Goal: Browse casually: Explore the website without a specific task or goal

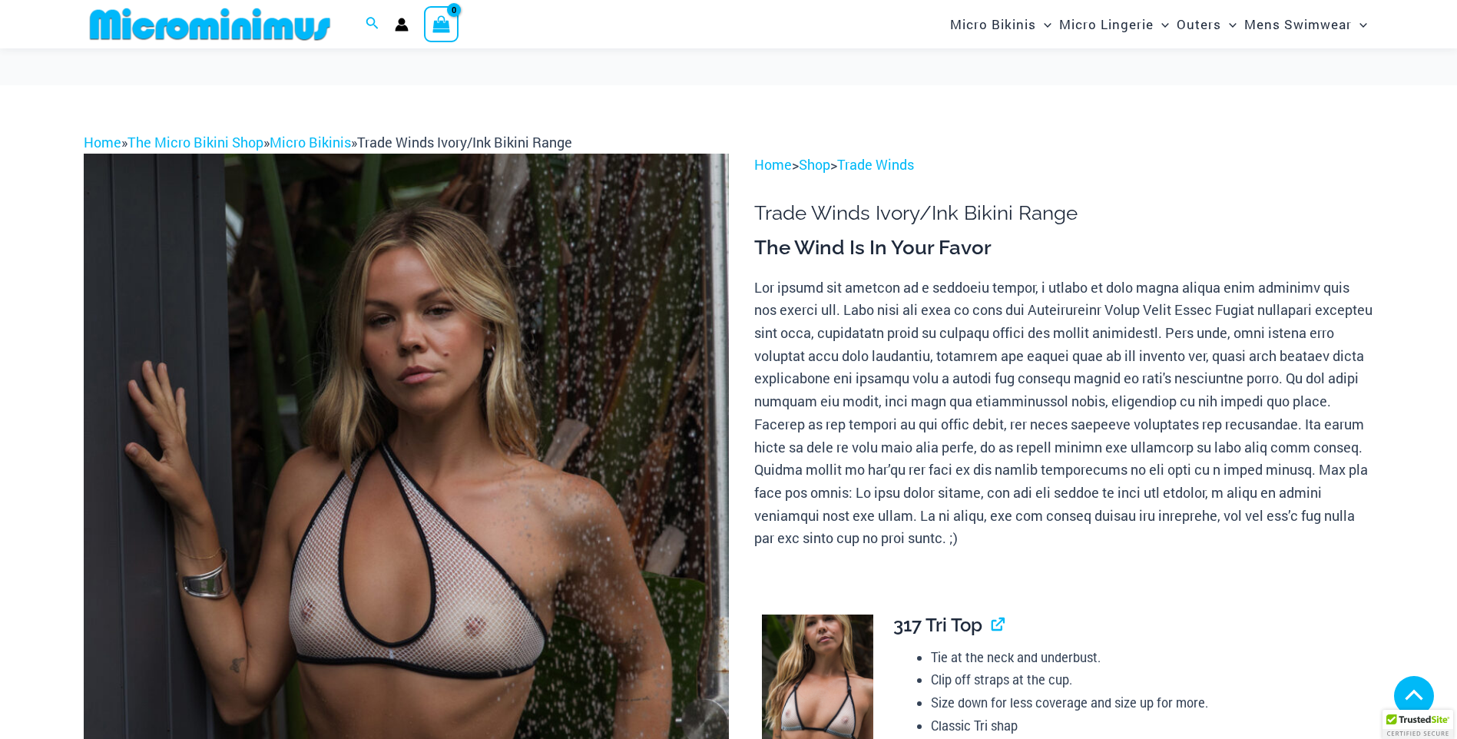
scroll to position [1306, 0]
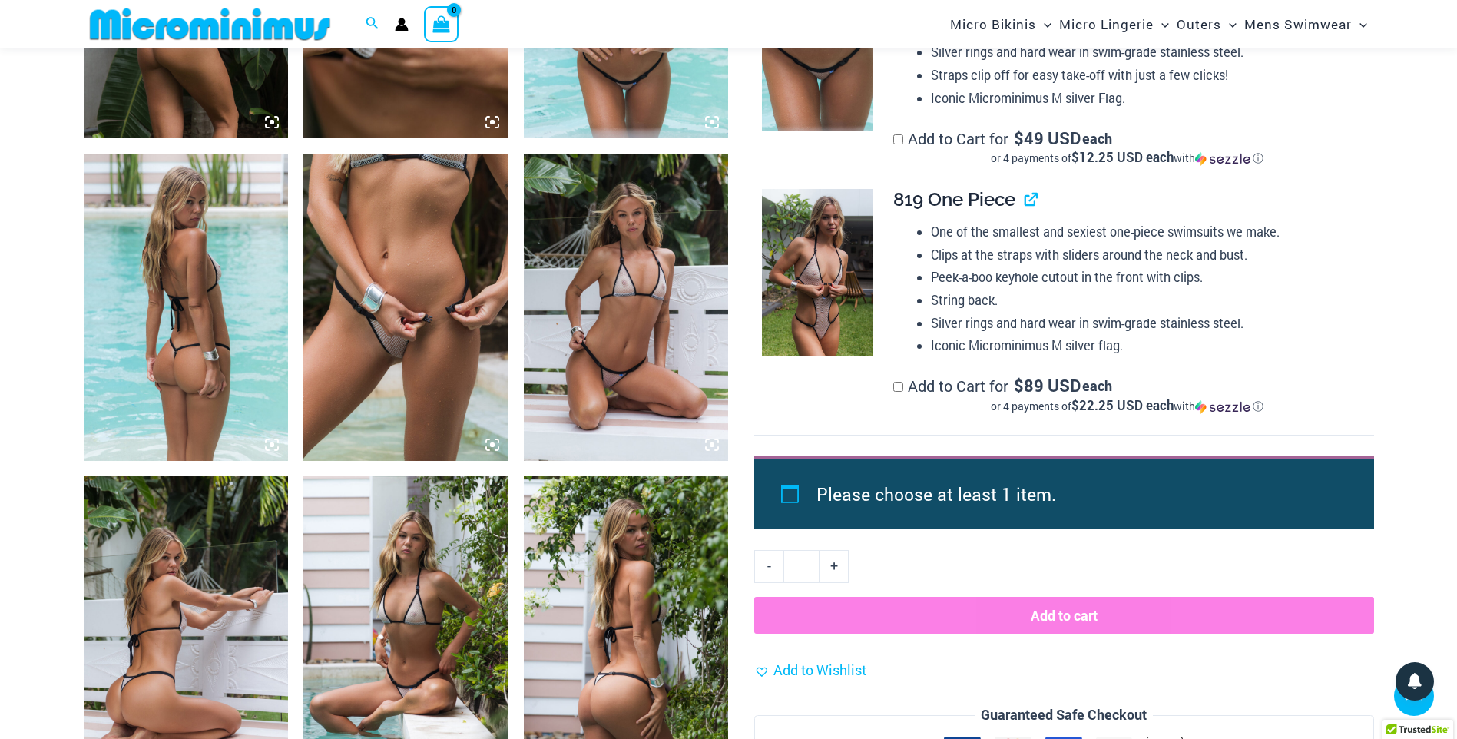
click at [248, 298] on img at bounding box center [186, 307] width 205 height 307
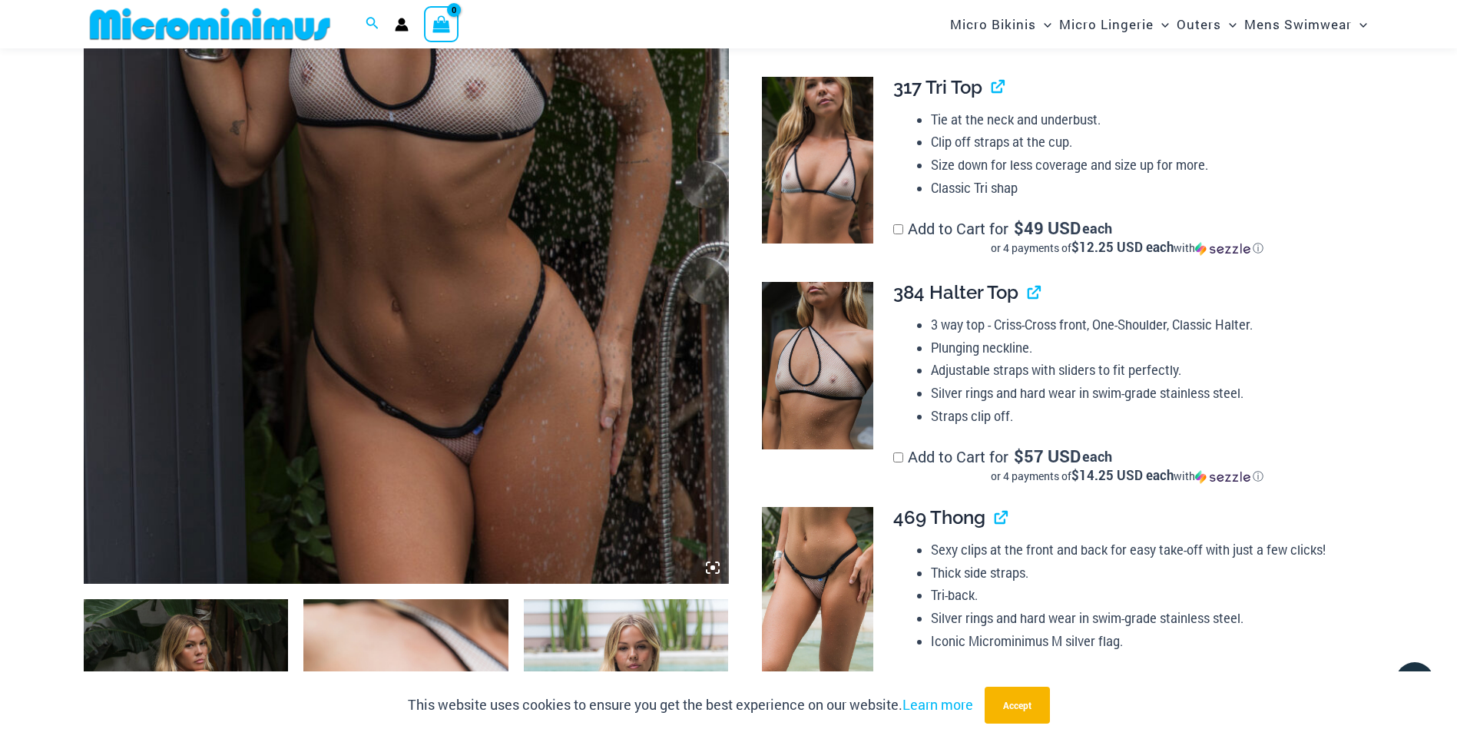
click at [493, 201] on img at bounding box center [406, 100] width 645 height 968
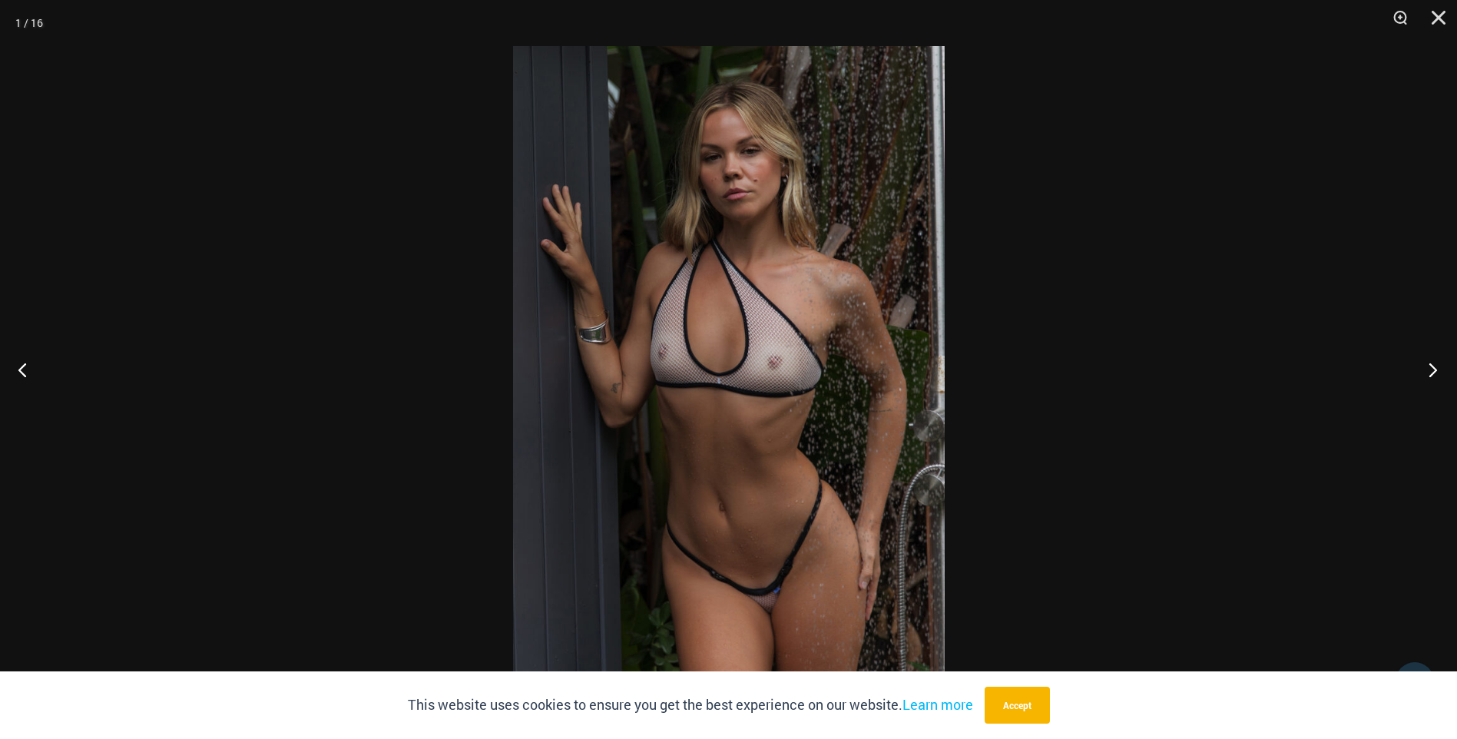
click at [1431, 374] on button "Next" at bounding box center [1428, 369] width 58 height 77
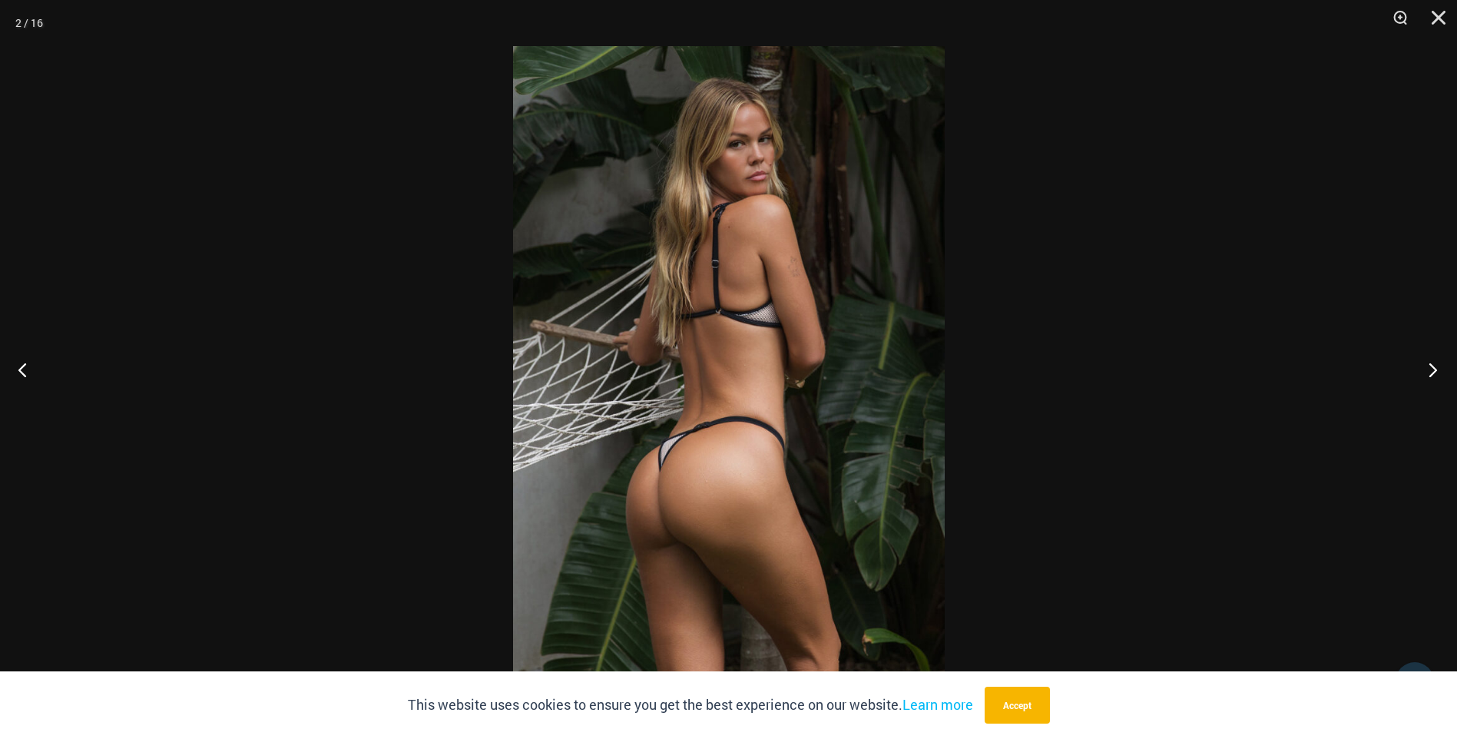
click at [1431, 373] on button "Next" at bounding box center [1428, 369] width 58 height 77
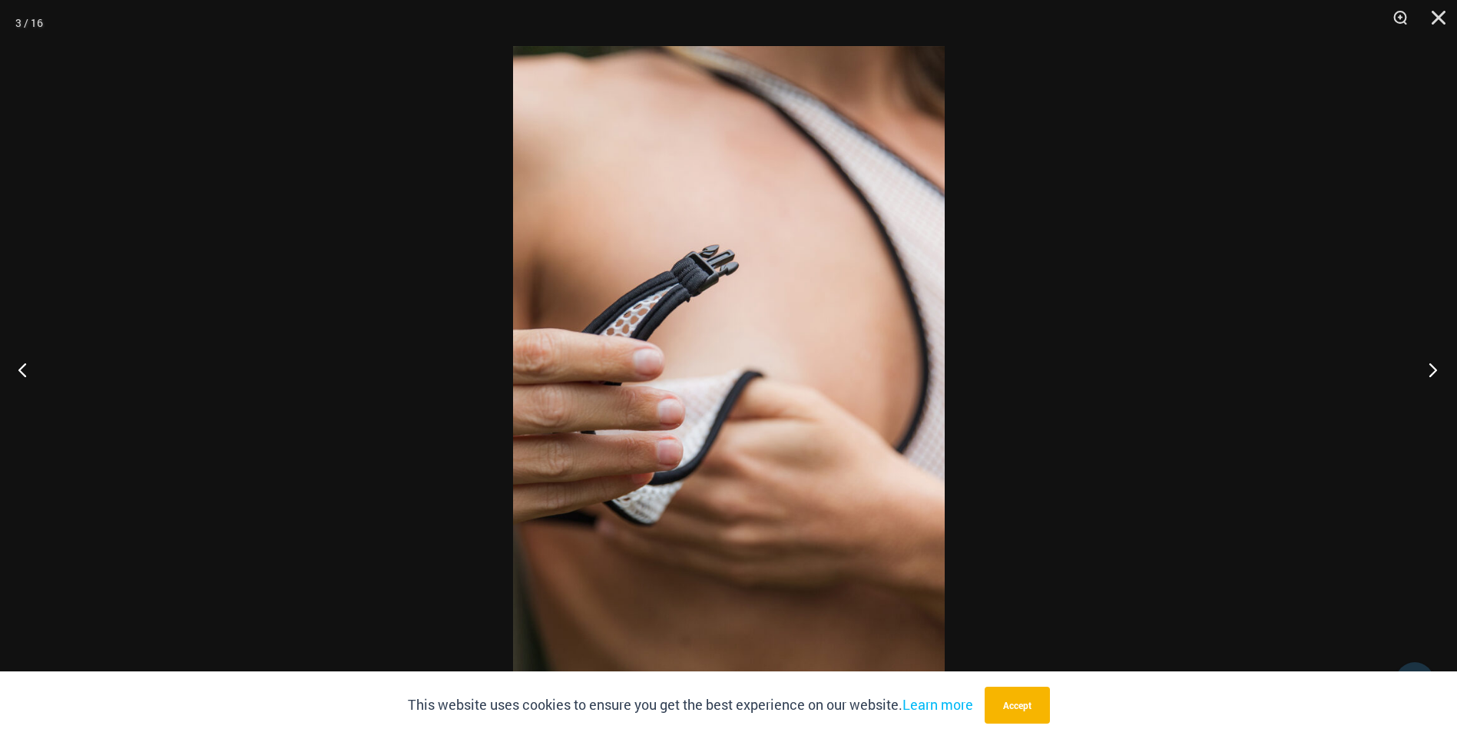
click at [1431, 373] on button "Next" at bounding box center [1428, 369] width 58 height 77
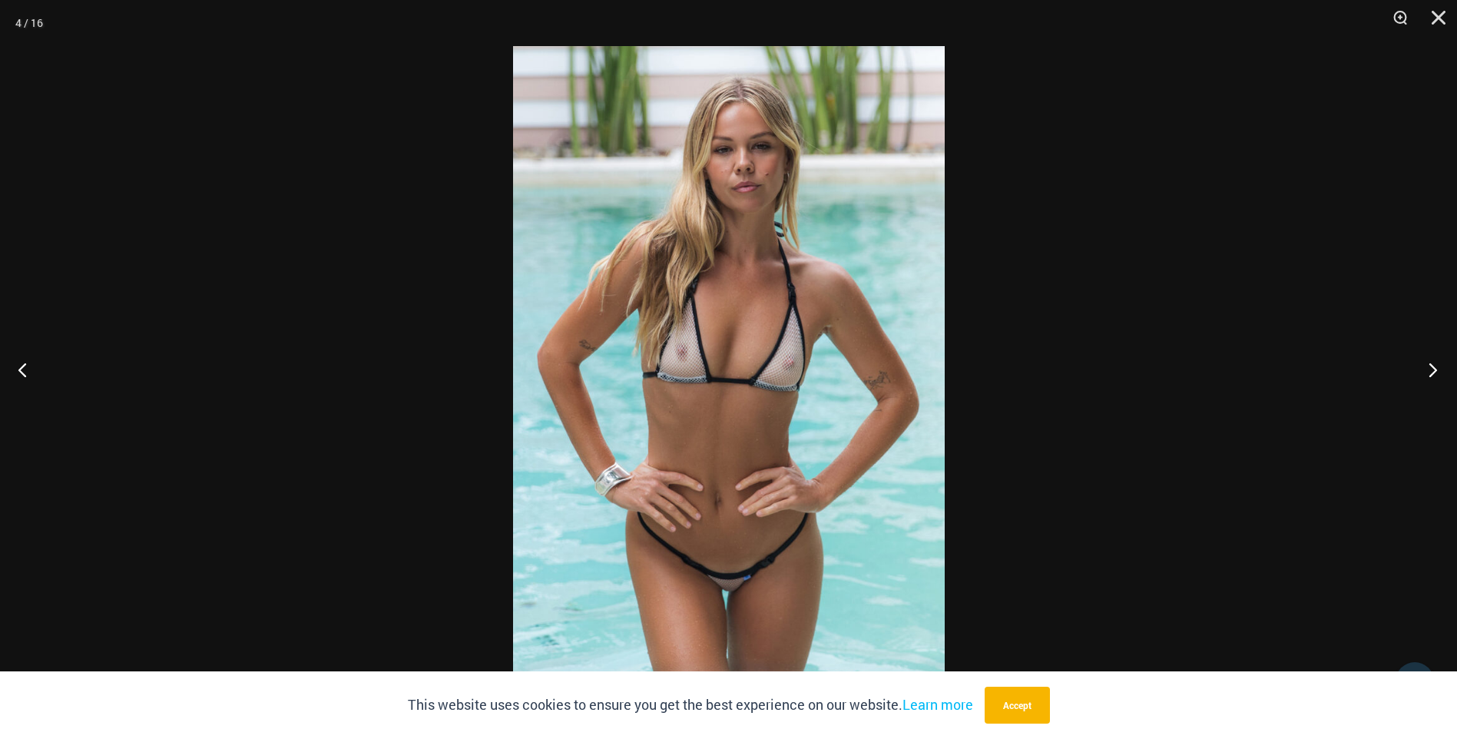
click at [1431, 373] on button "Next" at bounding box center [1428, 369] width 58 height 77
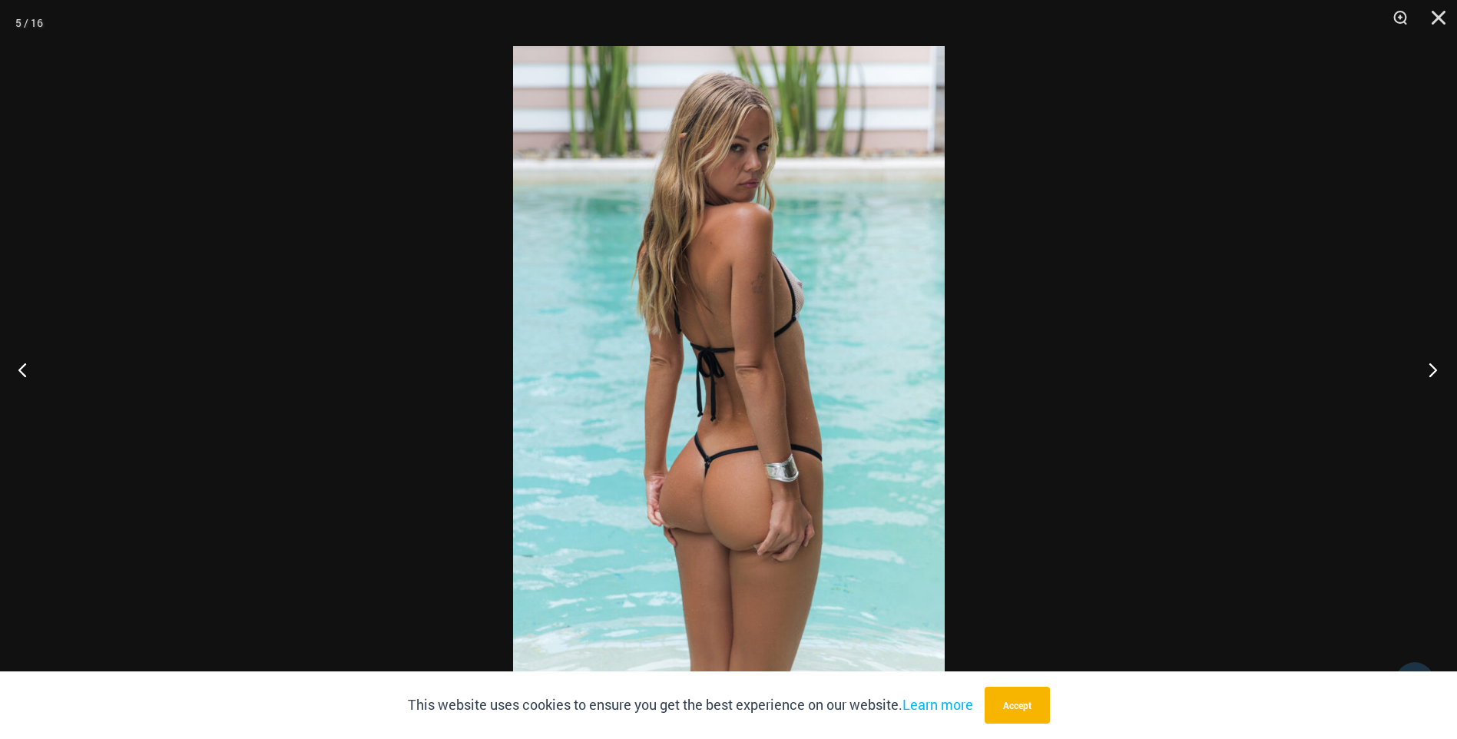
click at [1431, 373] on button "Next" at bounding box center [1428, 369] width 58 height 77
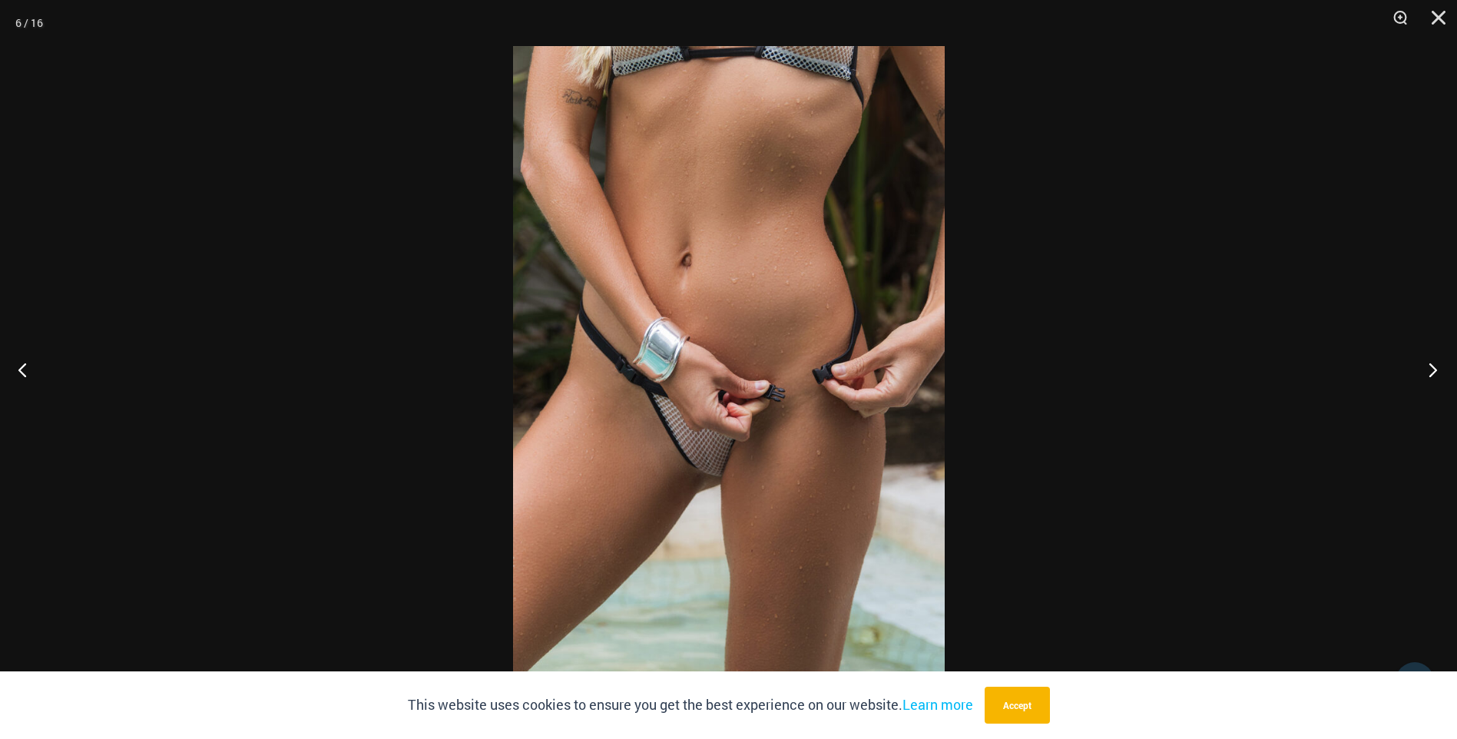
click at [1431, 373] on button "Next" at bounding box center [1428, 369] width 58 height 77
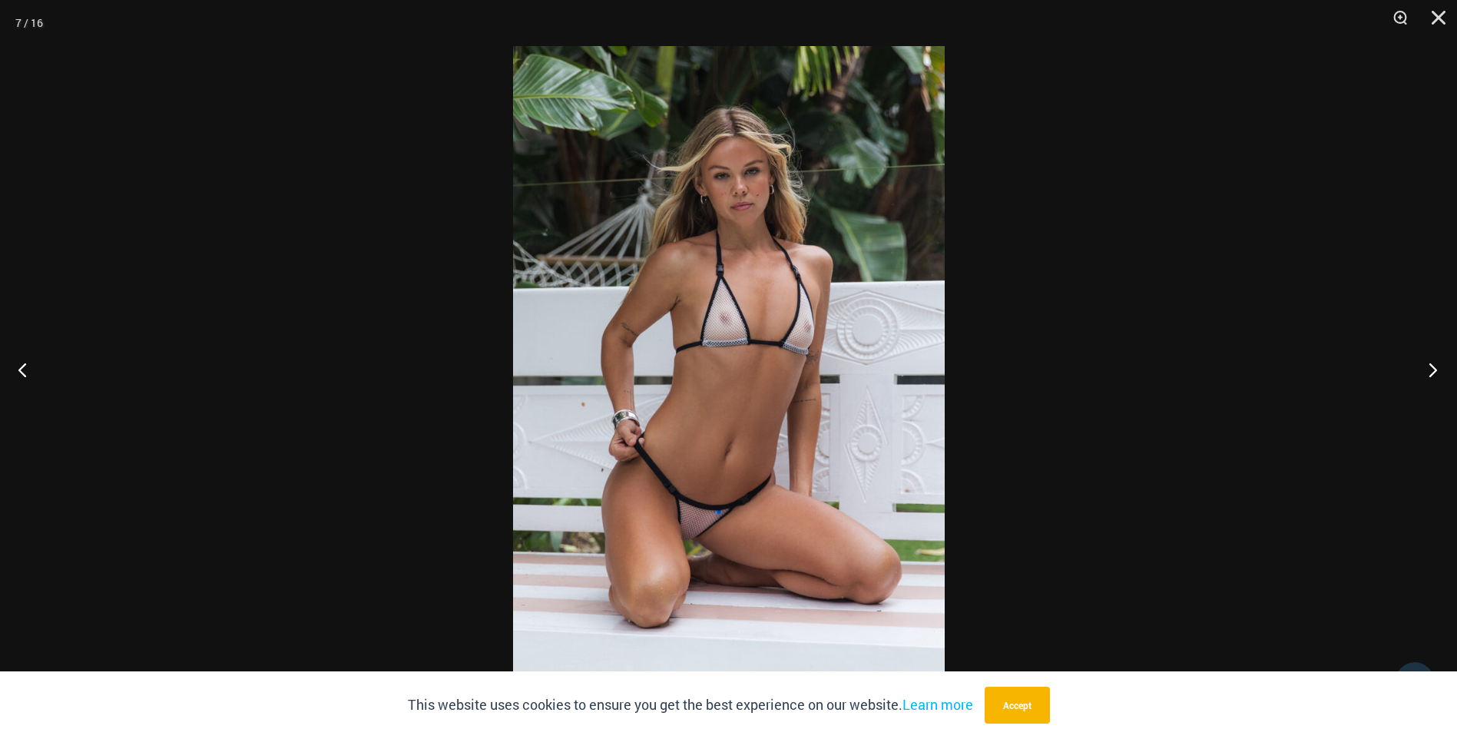
click at [1431, 373] on button "Next" at bounding box center [1428, 369] width 58 height 77
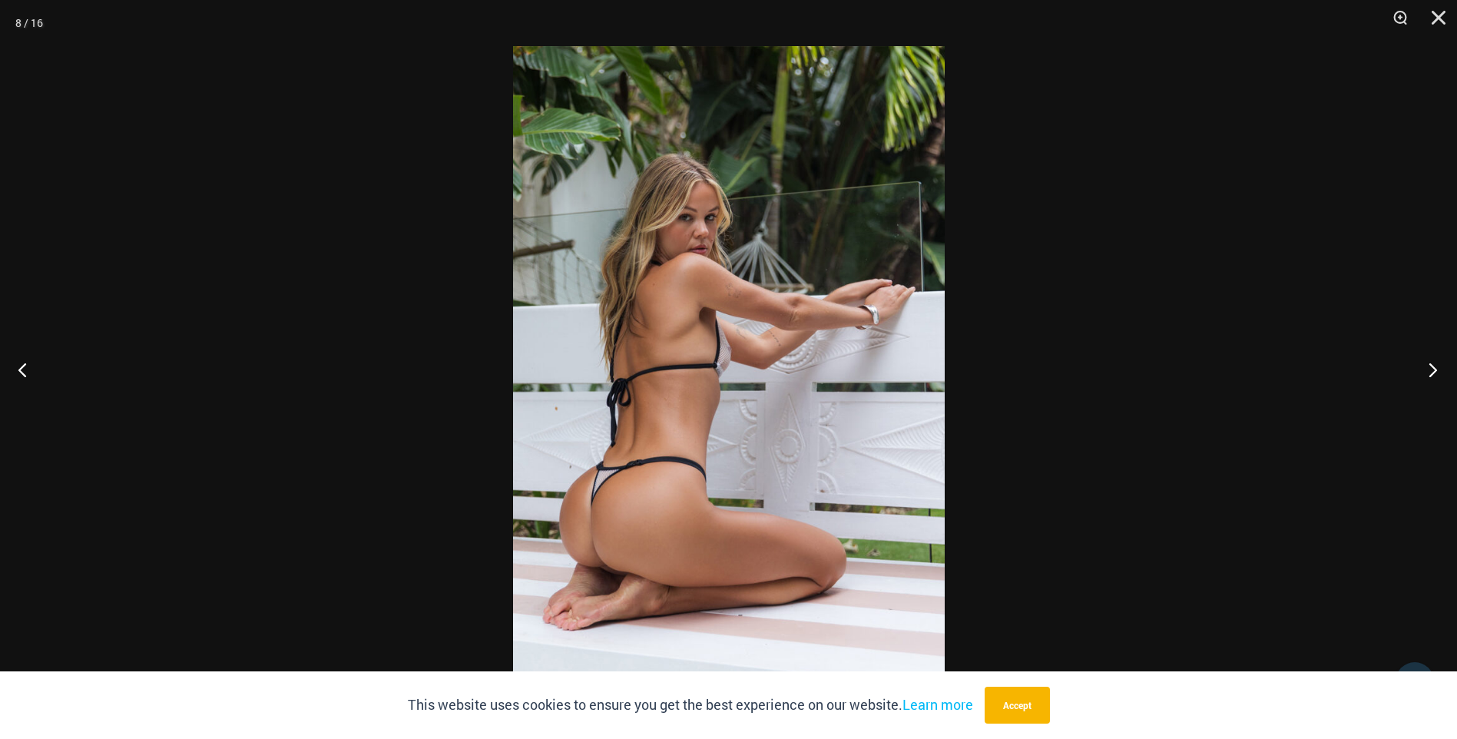
click at [1431, 373] on button "Next" at bounding box center [1428, 369] width 58 height 77
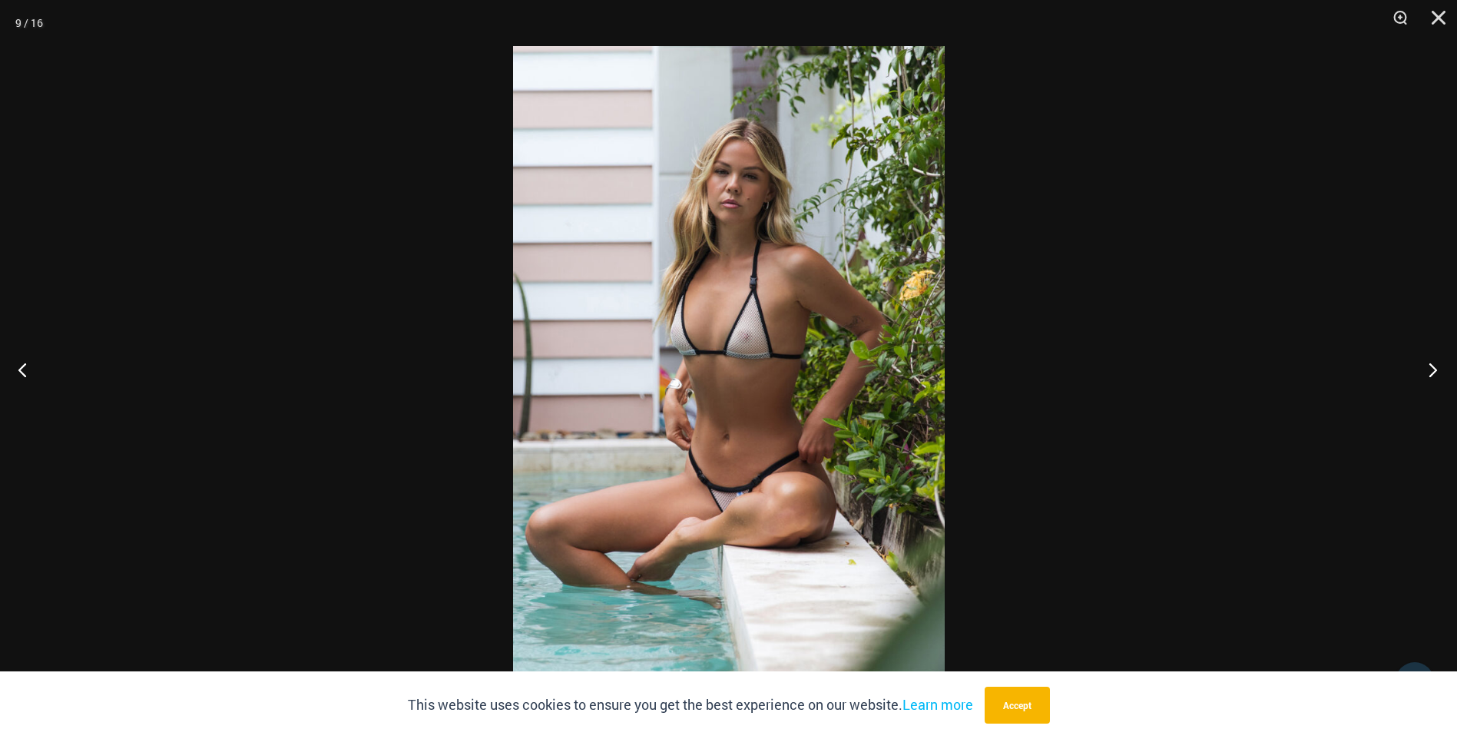
click at [1431, 373] on button "Next" at bounding box center [1428, 369] width 58 height 77
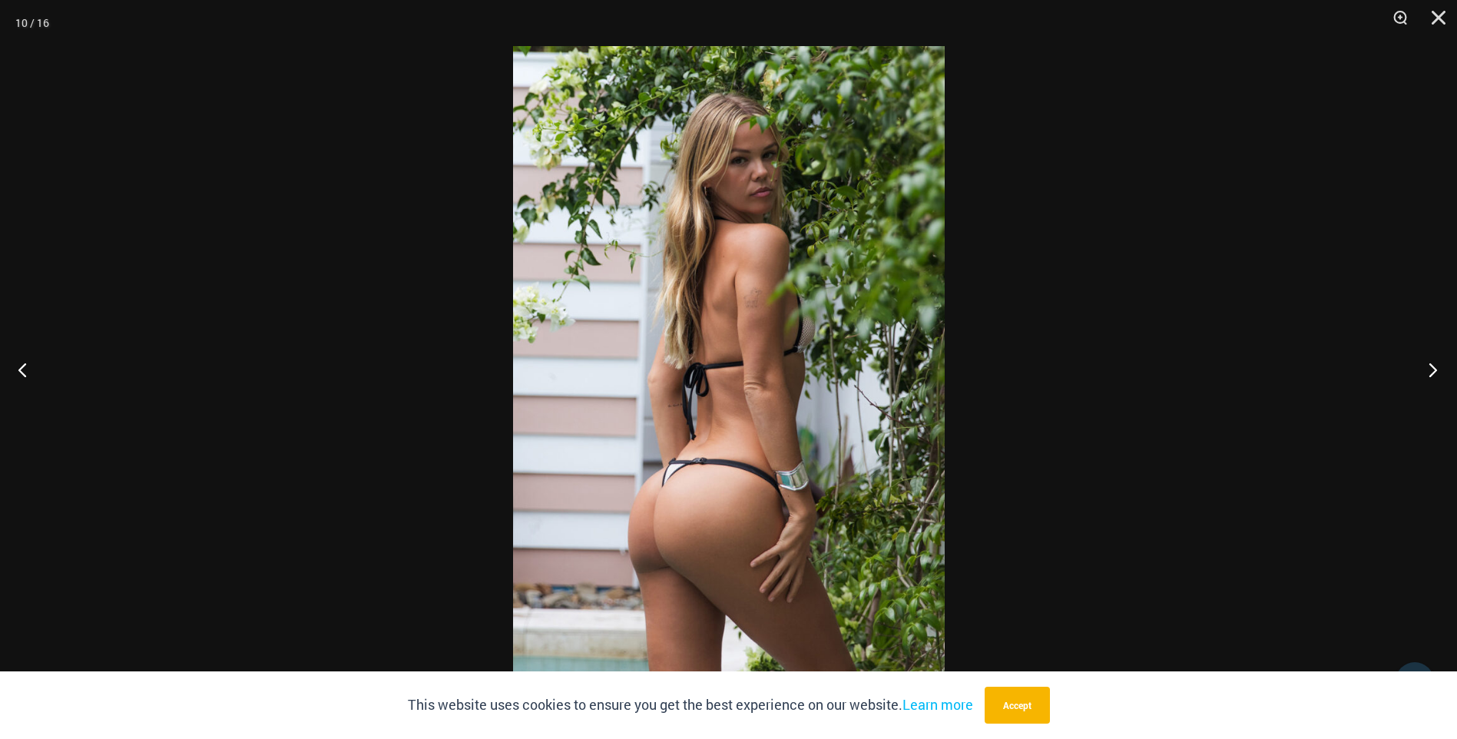
click at [1431, 373] on button "Next" at bounding box center [1428, 369] width 58 height 77
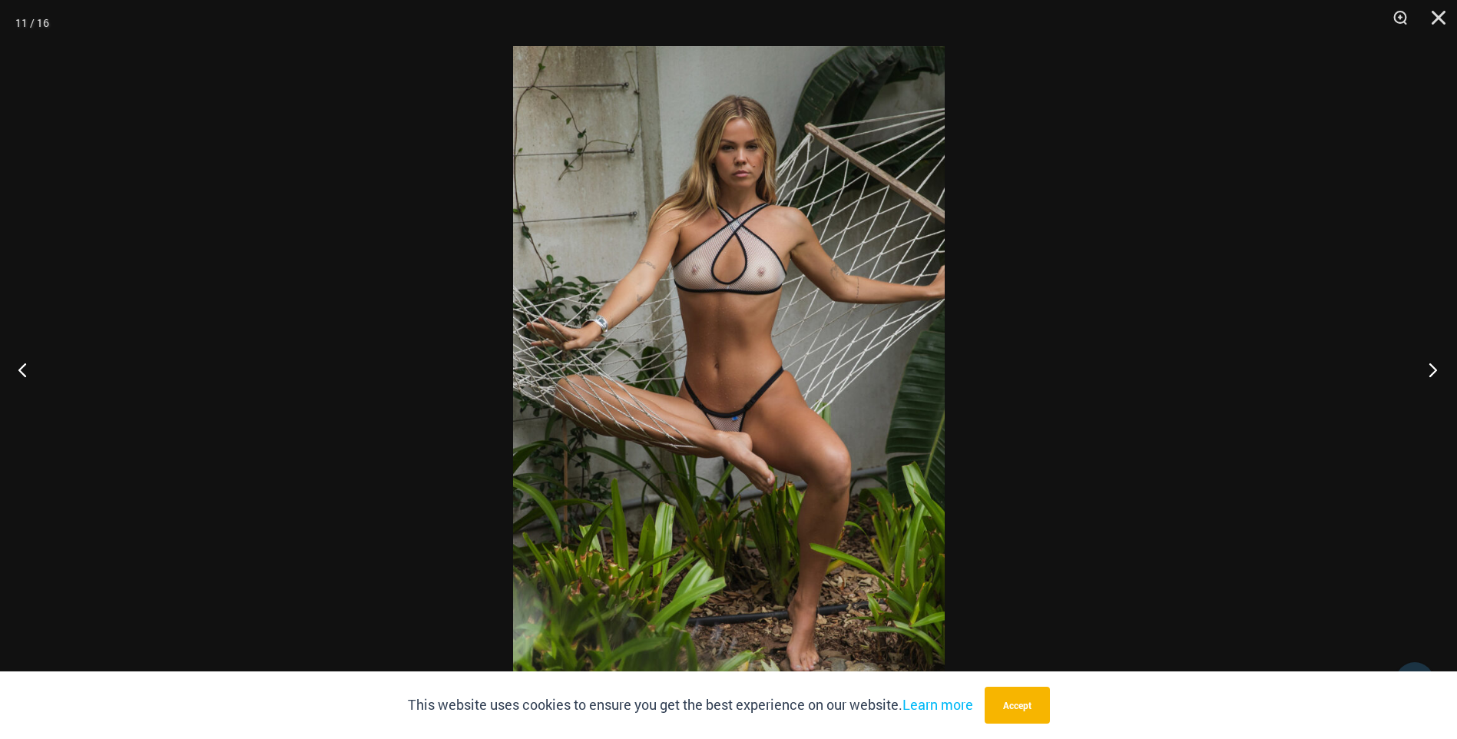
click at [1431, 373] on button "Next" at bounding box center [1428, 369] width 58 height 77
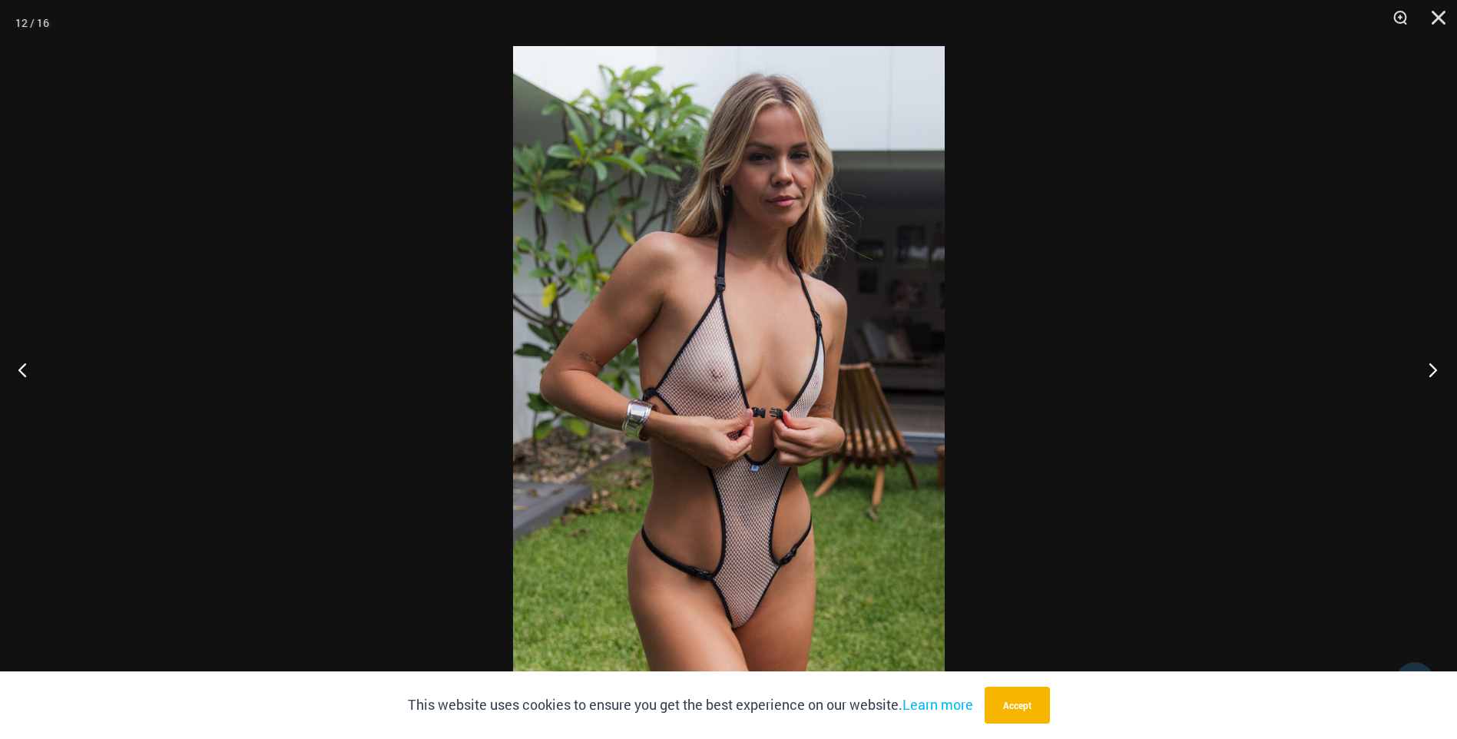
click at [1431, 373] on button "Next" at bounding box center [1428, 369] width 58 height 77
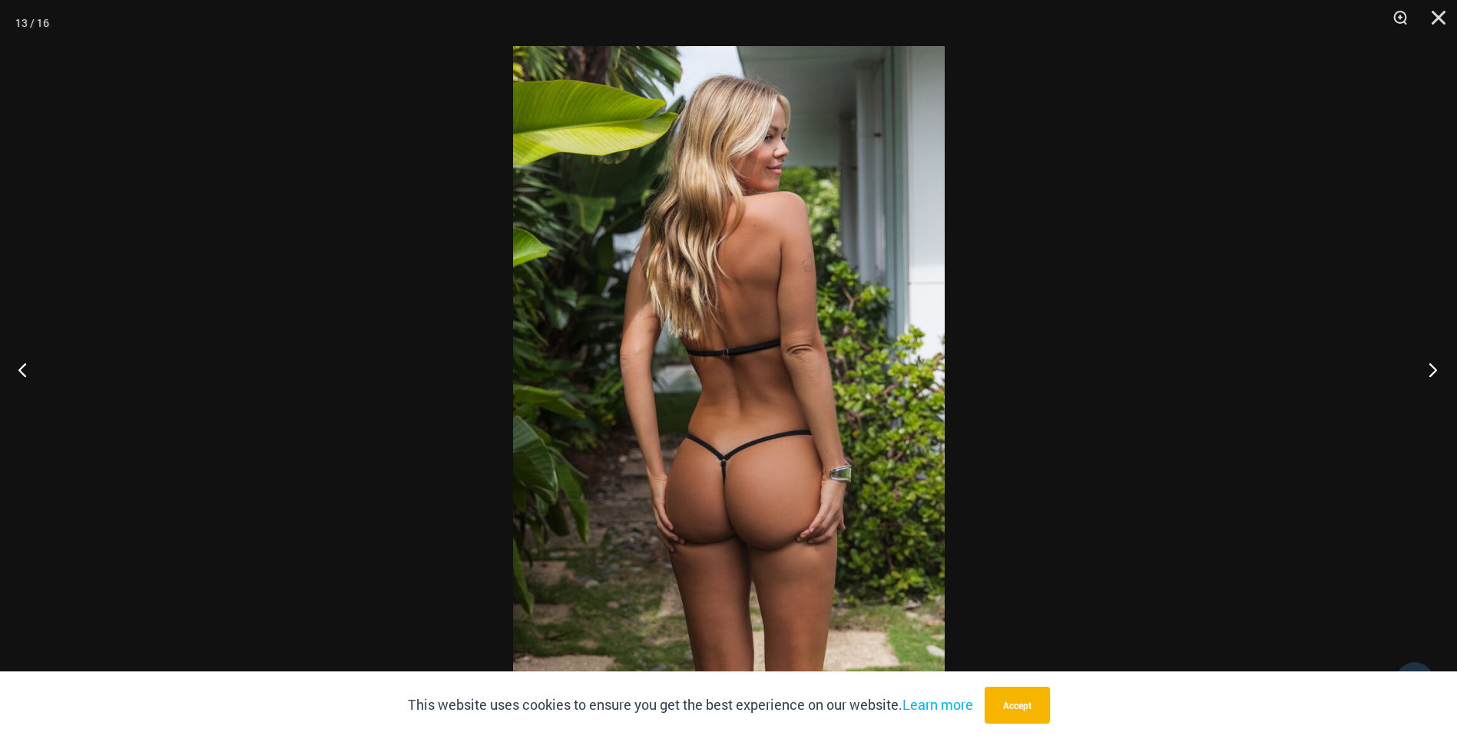
click at [1431, 373] on button "Next" at bounding box center [1428, 369] width 58 height 77
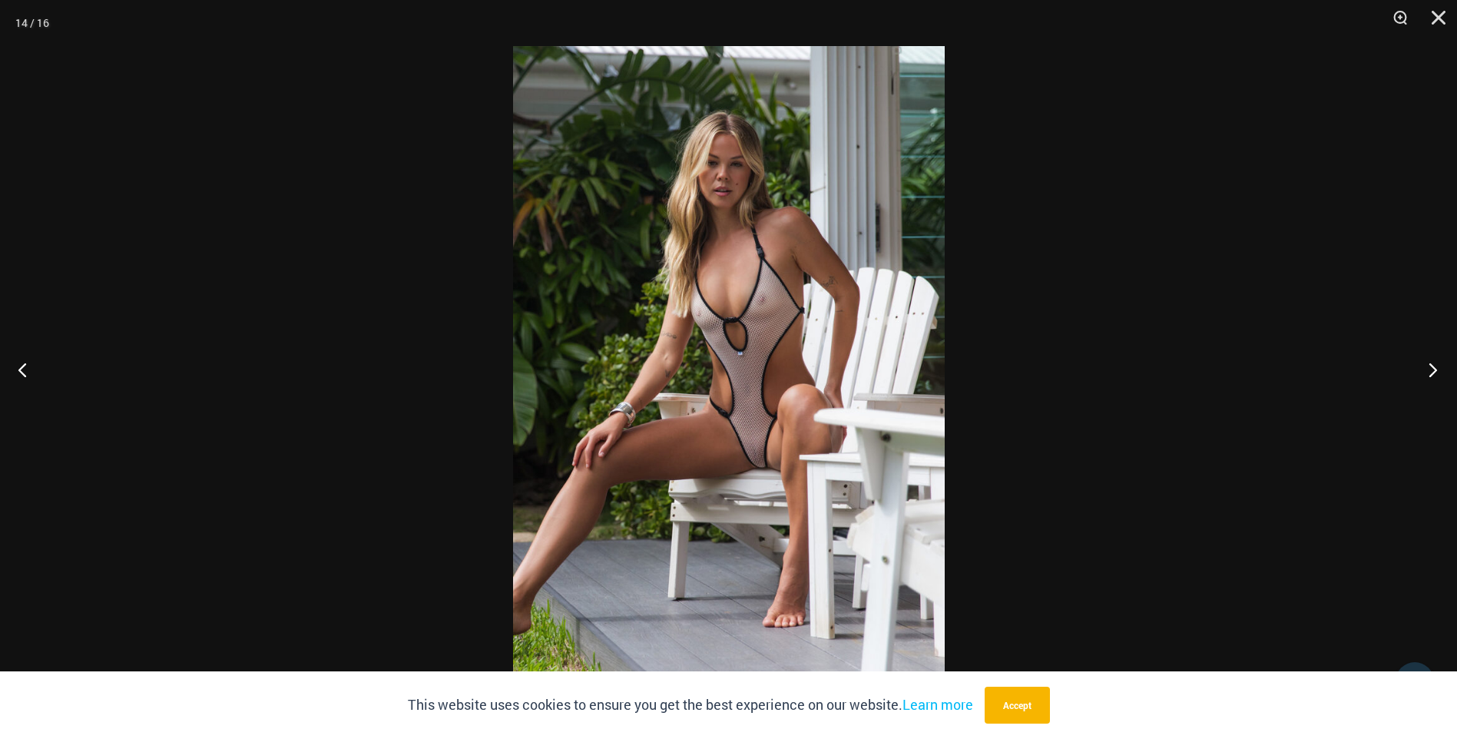
click at [1431, 373] on button "Next" at bounding box center [1428, 369] width 58 height 77
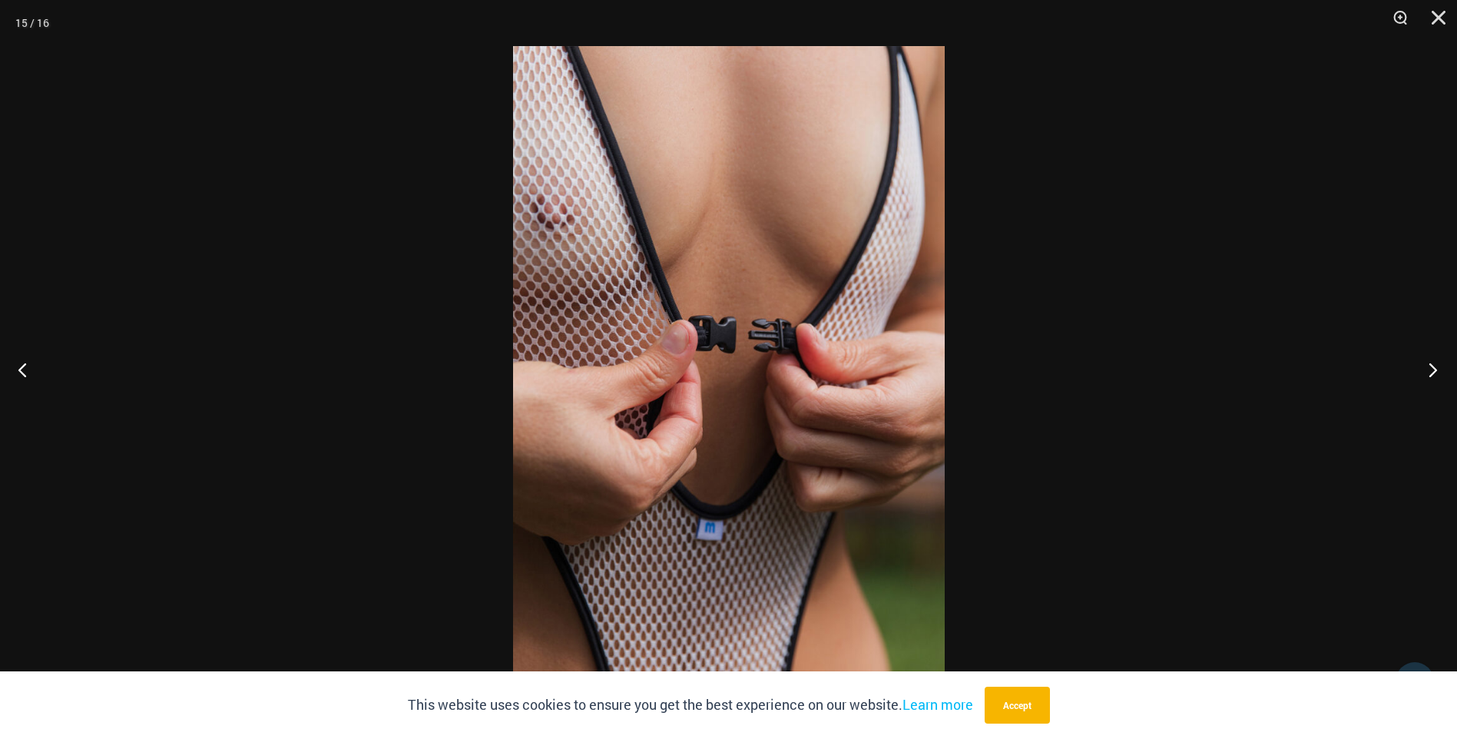
click at [1431, 373] on button "Next" at bounding box center [1428, 369] width 58 height 77
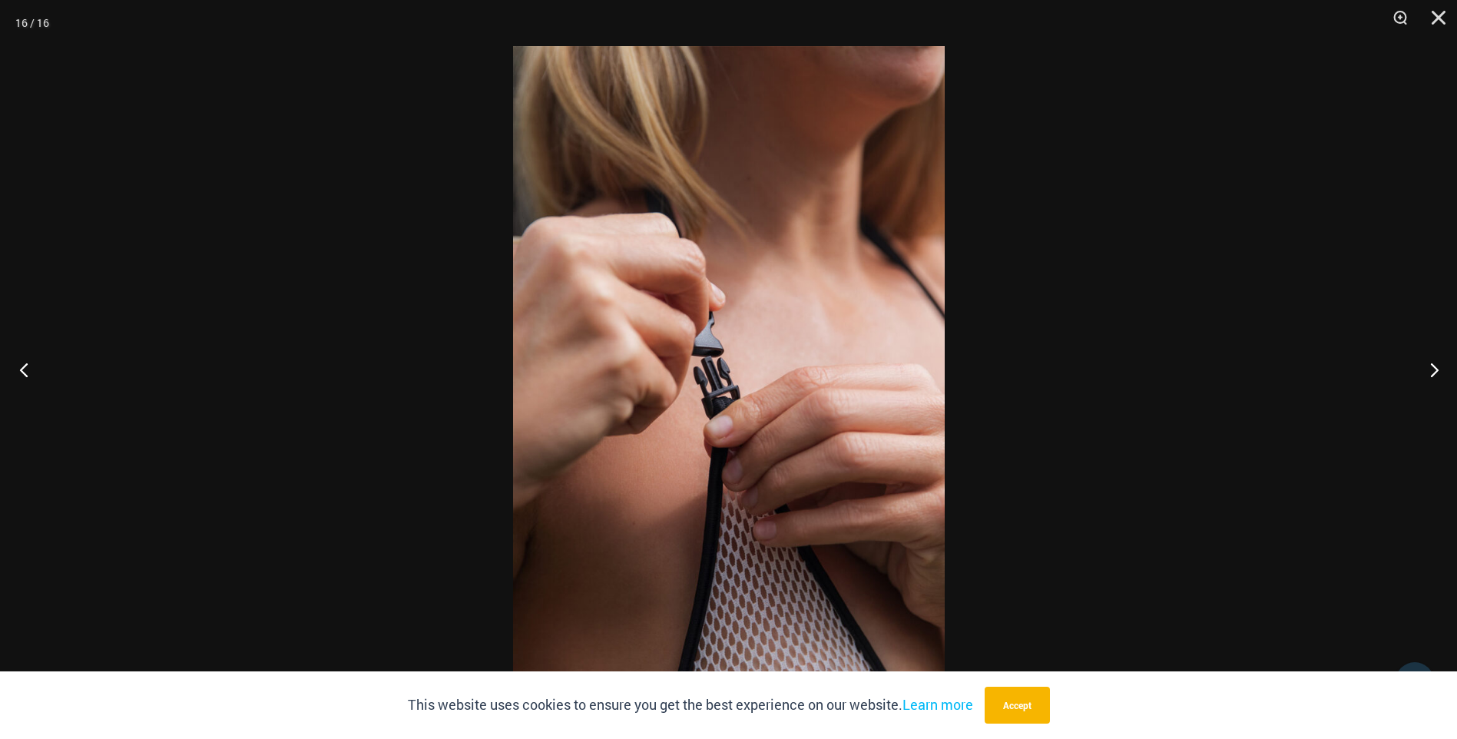
click at [25, 367] on button "Previous" at bounding box center [29, 369] width 58 height 77
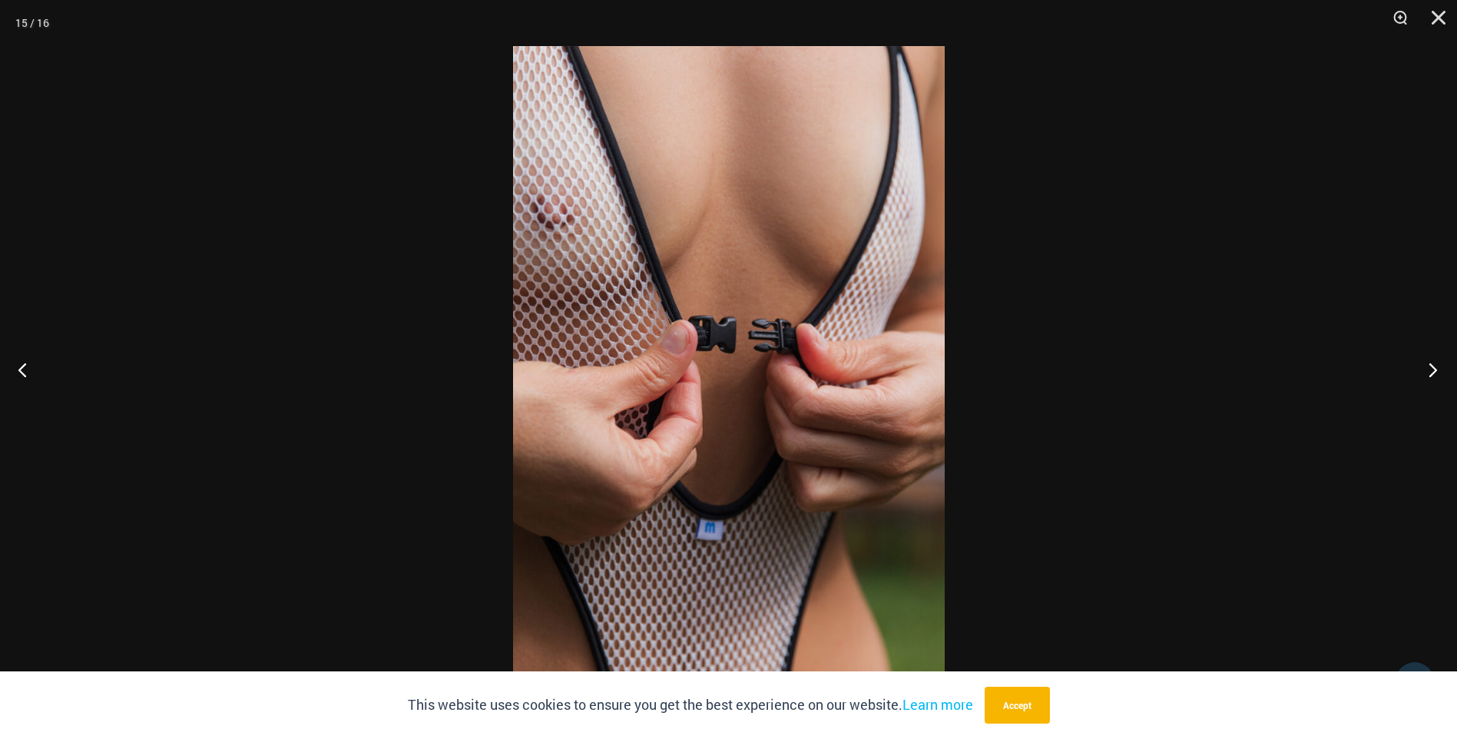
click at [1435, 372] on button "Next" at bounding box center [1428, 369] width 58 height 77
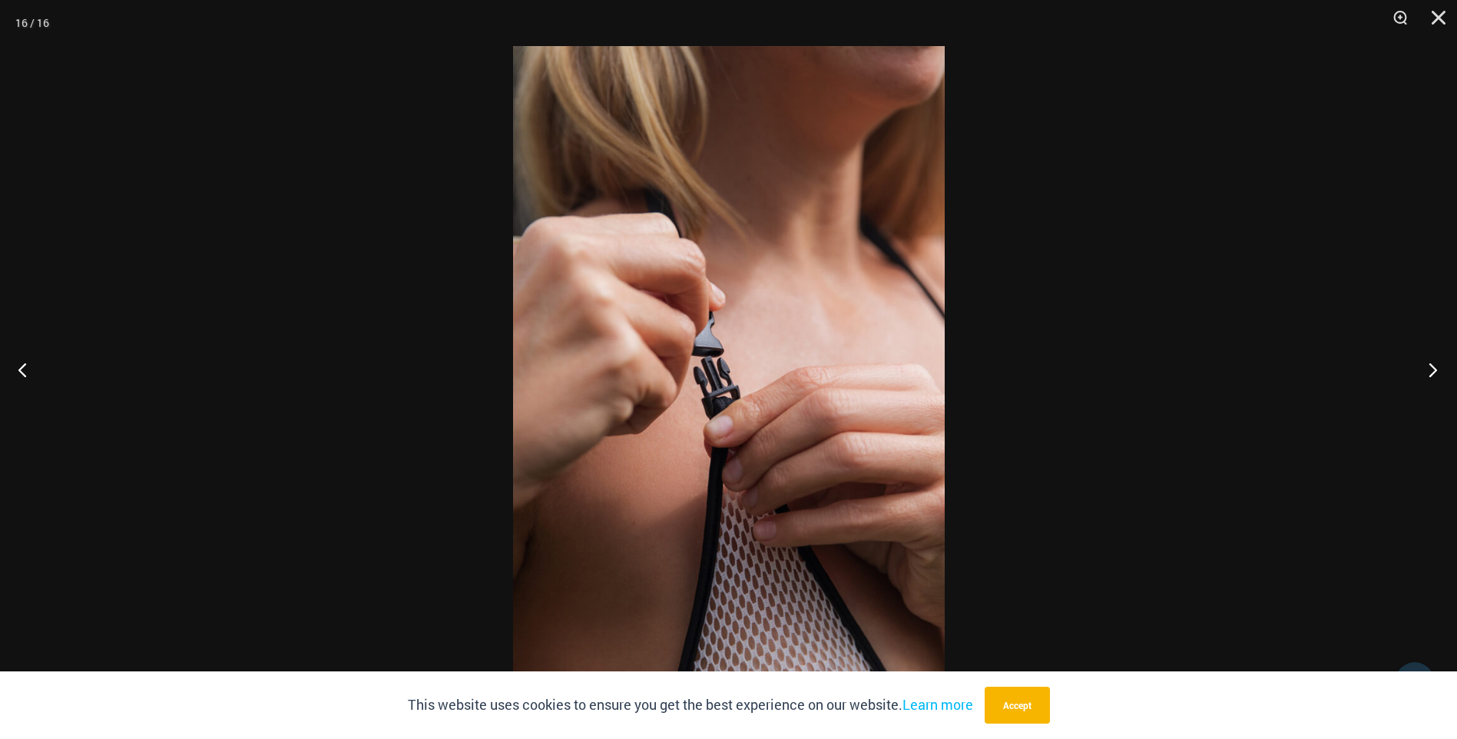
click at [1435, 372] on button "Next" at bounding box center [1428, 369] width 58 height 77
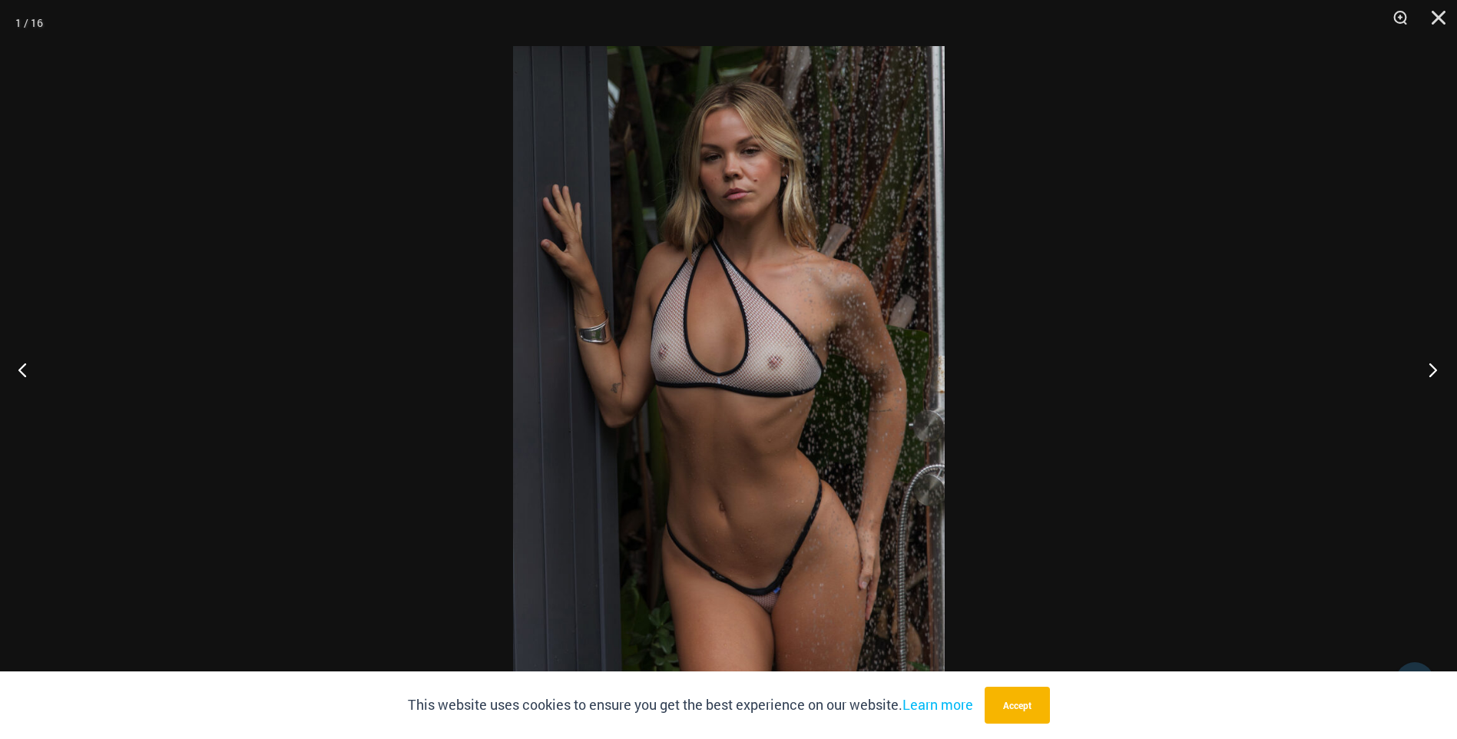
click at [1435, 372] on button "Next" at bounding box center [1428, 369] width 58 height 77
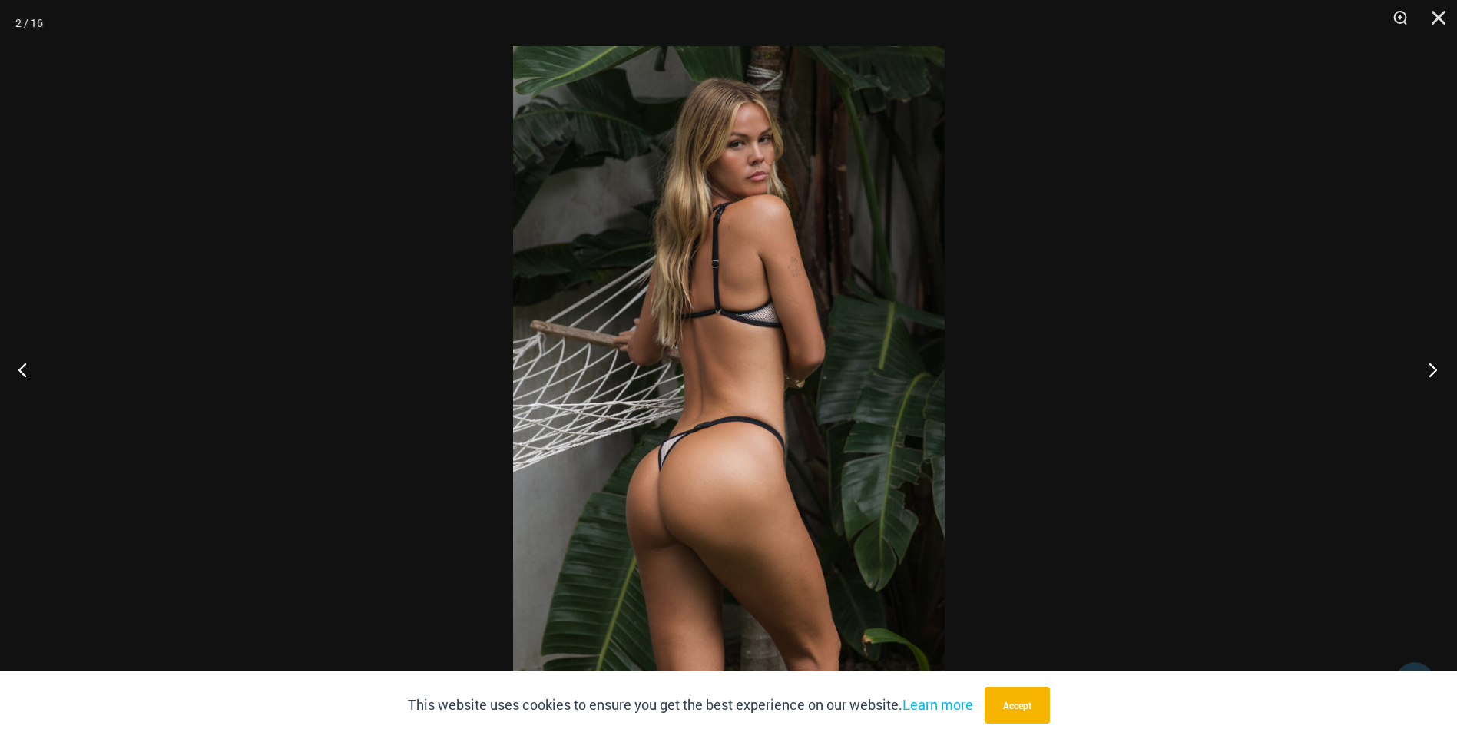
click at [1435, 372] on button "Next" at bounding box center [1428, 369] width 58 height 77
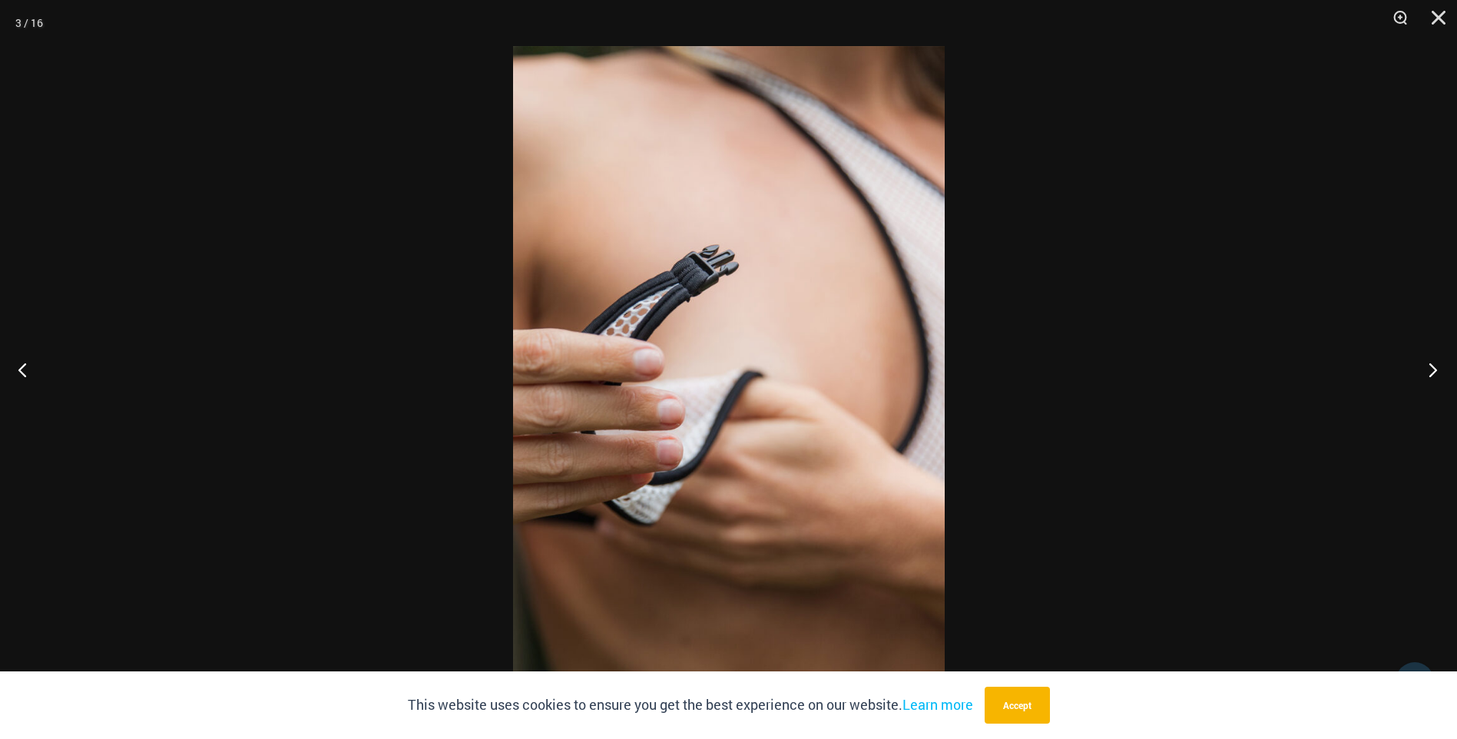
click at [1435, 372] on button "Next" at bounding box center [1428, 369] width 58 height 77
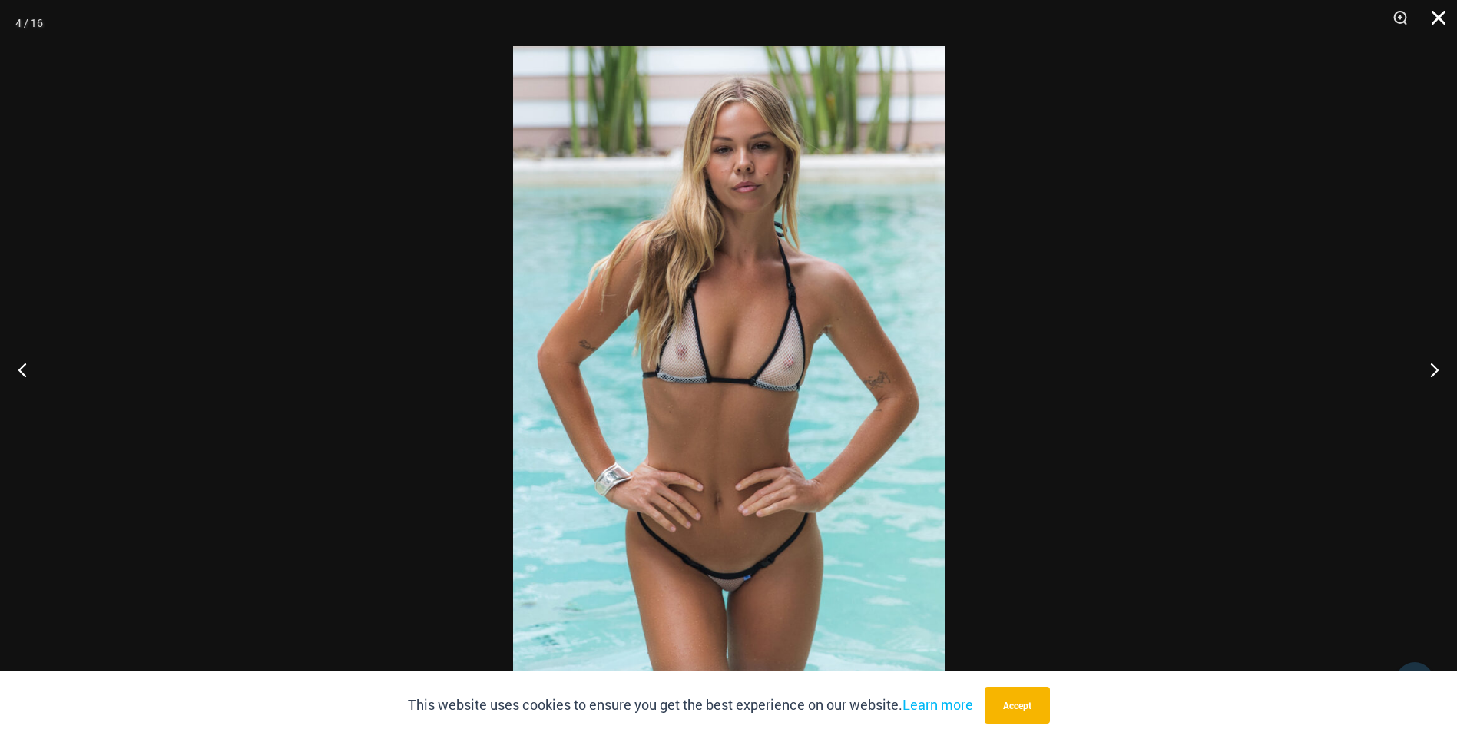
click at [1437, 23] on button "Close" at bounding box center [1433, 23] width 38 height 46
